Goal: Transaction & Acquisition: Book appointment/travel/reservation

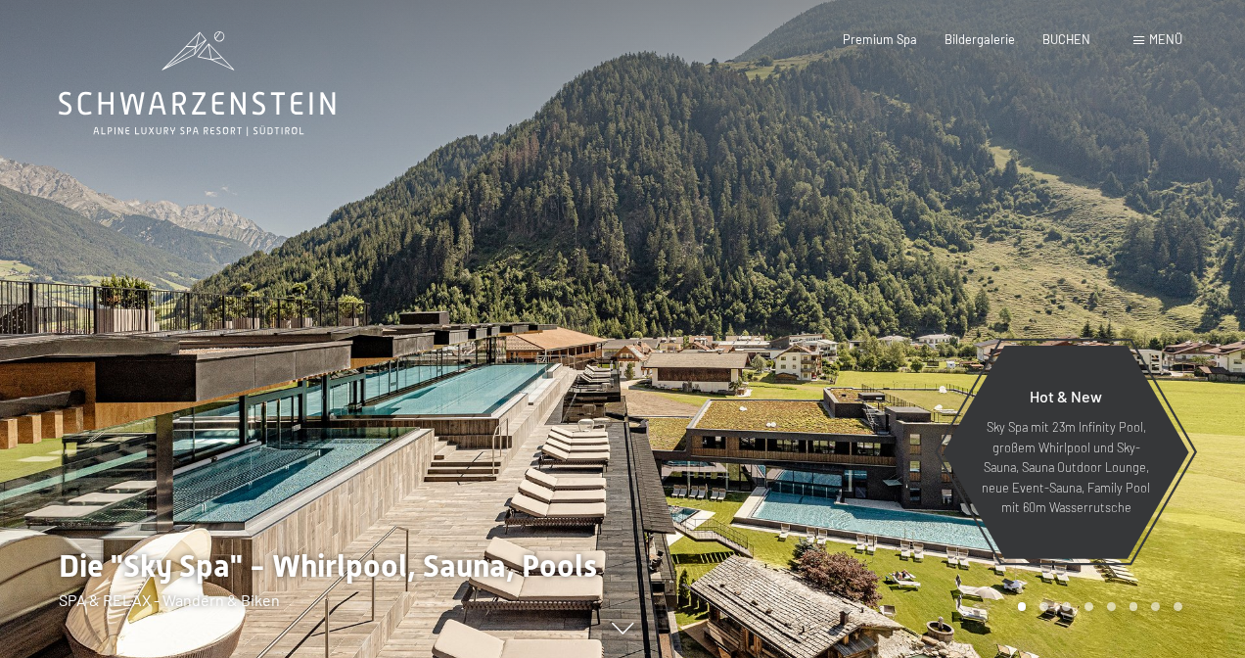
click at [1167, 35] on span "Menü" at bounding box center [1165, 39] width 33 height 16
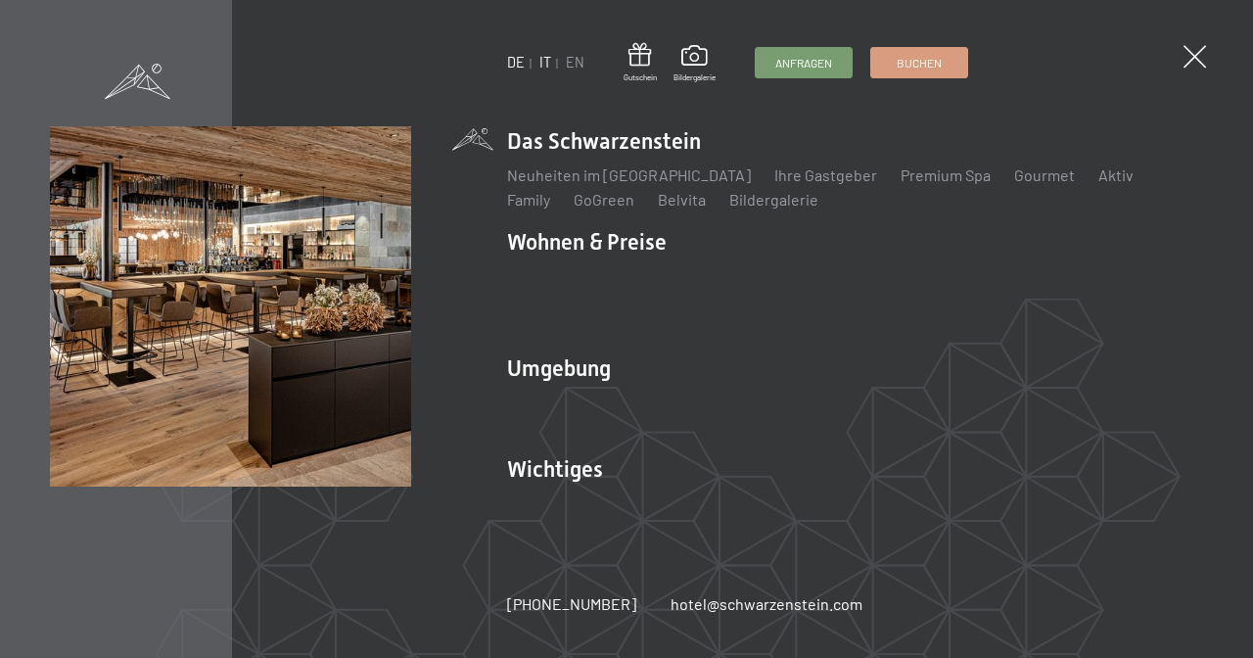
click at [542, 63] on link "IT" at bounding box center [545, 62] width 12 height 17
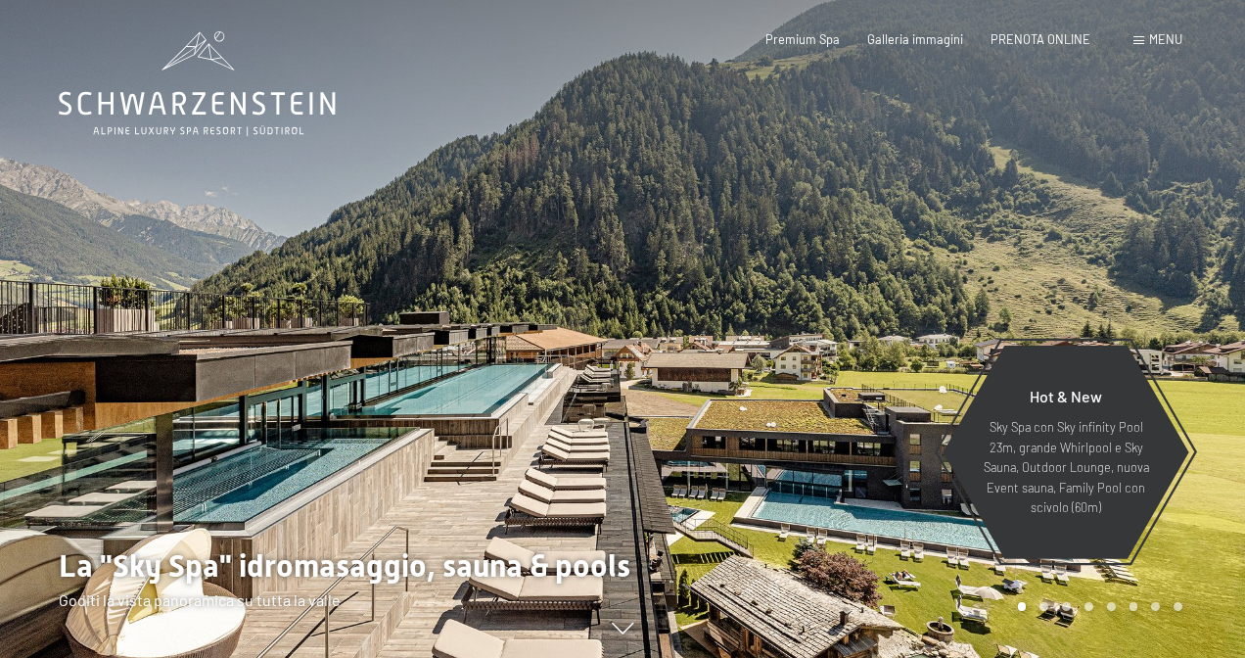
click at [1160, 33] on span "Menu" at bounding box center [1165, 39] width 33 height 16
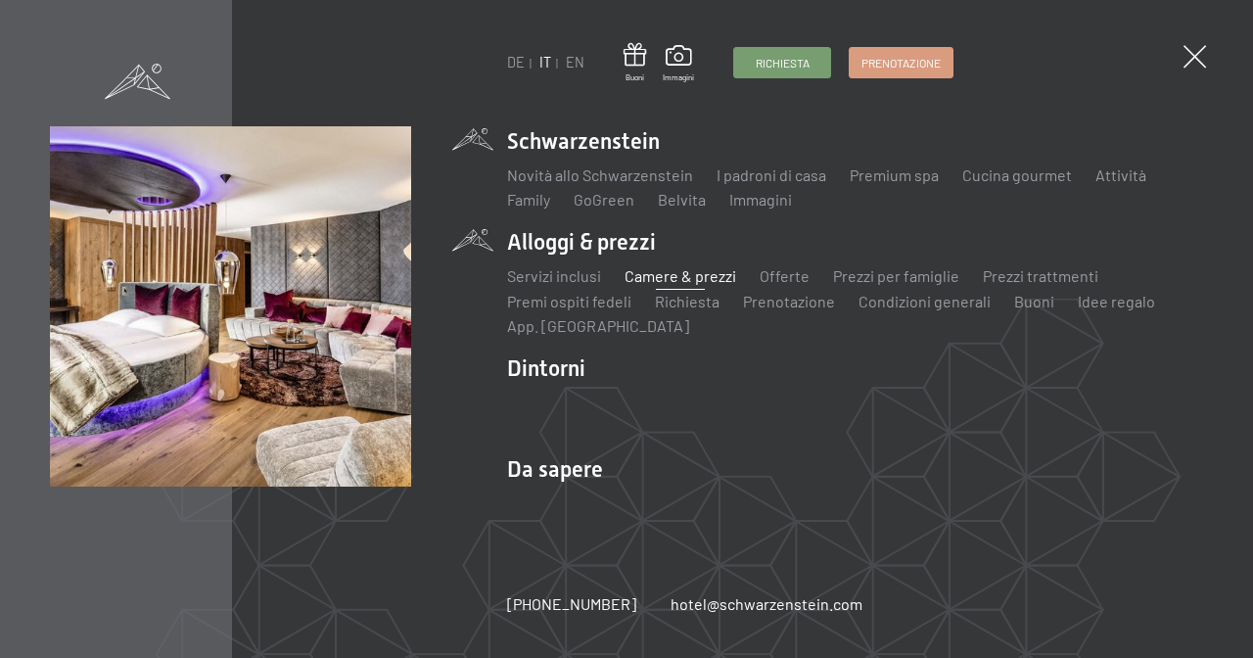
click at [682, 278] on link "Camere & prezzi" at bounding box center [680, 275] width 112 height 19
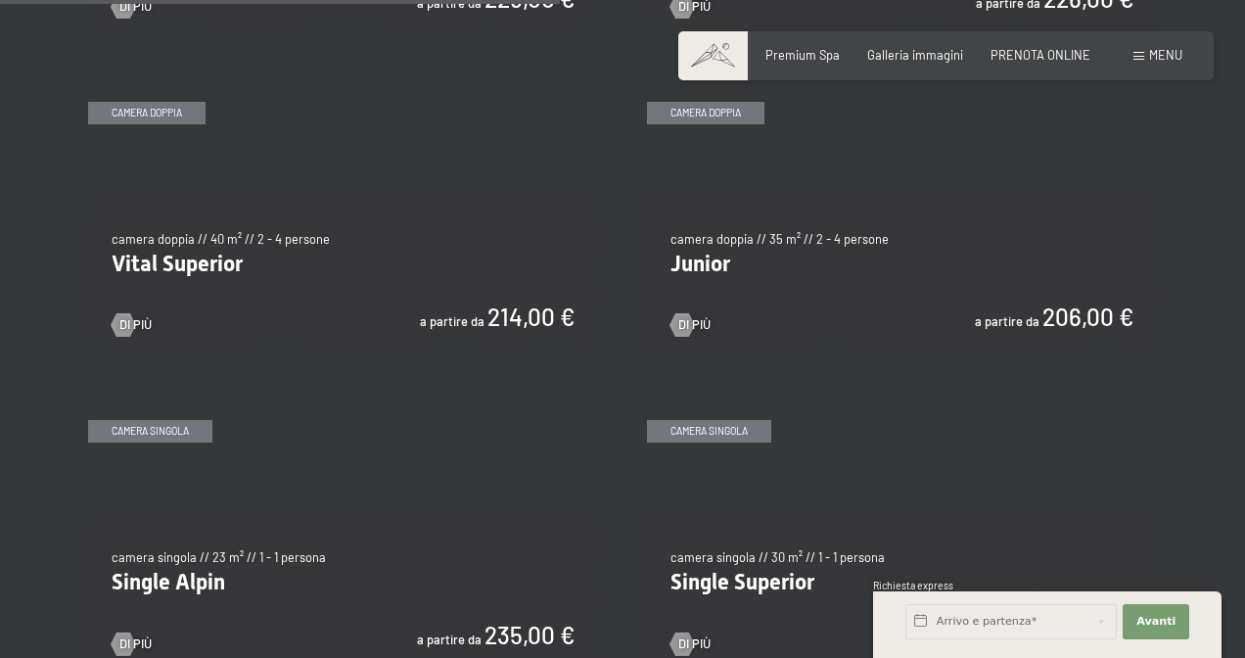
scroll to position [2239, 0]
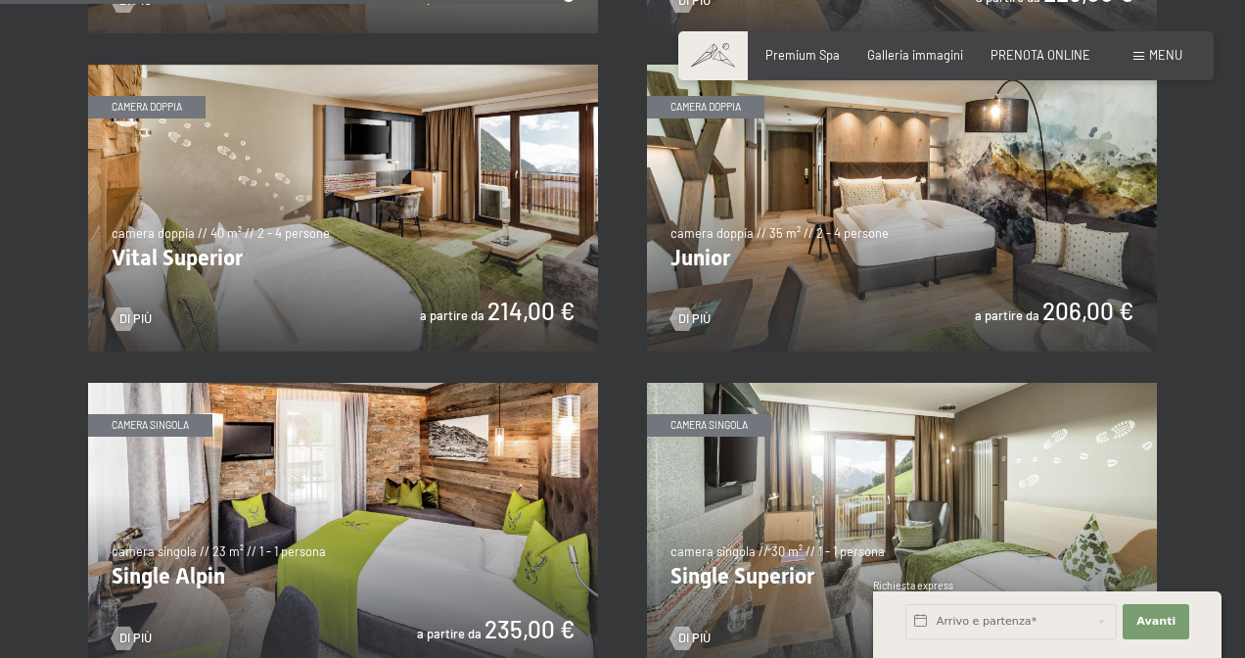
click at [743, 276] on img at bounding box center [902, 208] width 510 height 287
